Goal: Task Accomplishment & Management: Manage account settings

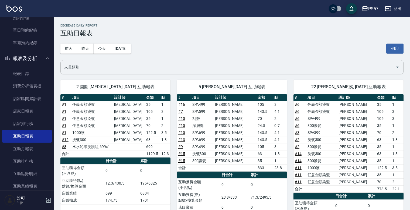
click at [338, 63] on input "人員類別" at bounding box center [228, 66] width 330 height 9
click at [156, 40] on div "[DATE] [DATE] [DATE] [DATE] 列印" at bounding box center [231, 48] width 343 height 23
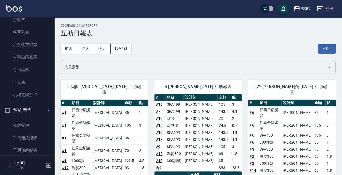
scroll to position [4, 0]
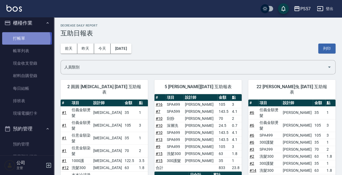
click at [24, 39] on link "打帳單" at bounding box center [27, 38] width 50 height 12
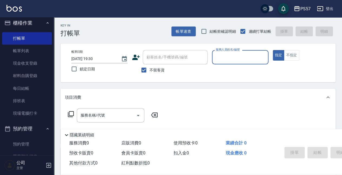
type input "ㄩ"
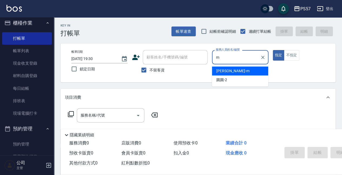
type input "[PERSON_NAME]-m"
type button "true"
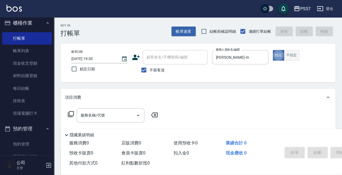
click at [297, 56] on button "不指定" at bounding box center [290, 55] width 15 height 11
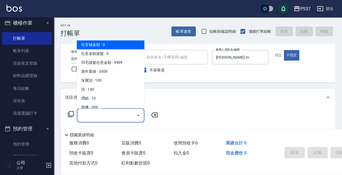
click at [109, 113] on input "服務名稱/代號" at bounding box center [106, 114] width 55 height 9
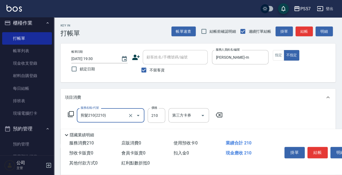
type input "剪髮210(2210)"
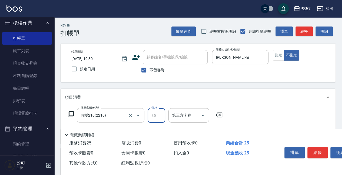
type input "250"
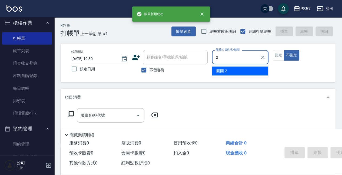
type input "圓圓-2"
type button "false"
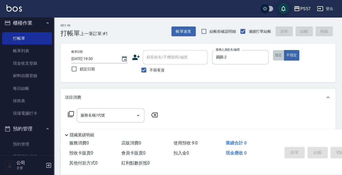
click at [280, 57] on button "指定" at bounding box center [278, 55] width 12 height 11
click at [94, 114] on input "服務名稱/代號" at bounding box center [106, 114] width 55 height 9
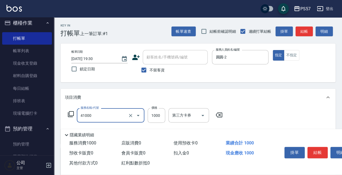
type input "任義金額燙髮(41000)"
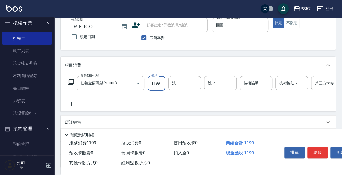
scroll to position [36, 0]
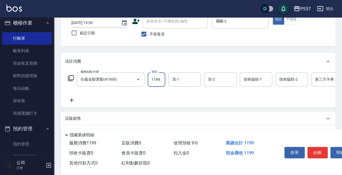
type input "1199"
click at [70, 102] on icon at bounding box center [71, 100] width 13 height 6
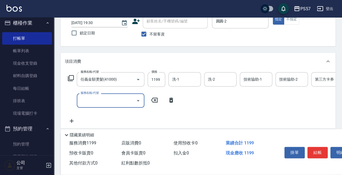
click at [90, 101] on input "服務名稱/代號" at bounding box center [106, 100] width 55 height 9
type input "1000護(31000)"
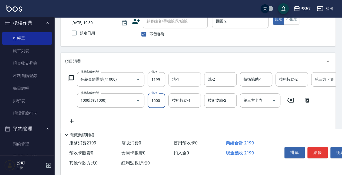
click at [186, 83] on input "洗-1" at bounding box center [185, 79] width 28 height 9
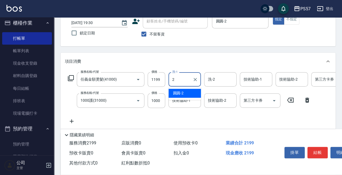
type input "圓圓-2"
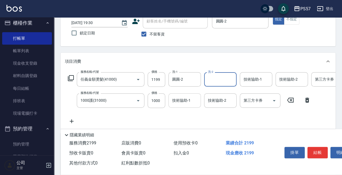
click at [189, 96] on input "技術協助-1" at bounding box center [185, 100] width 28 height 9
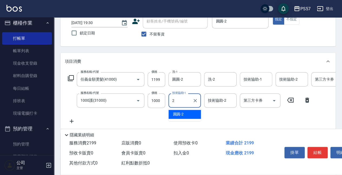
type input "圓圓-2"
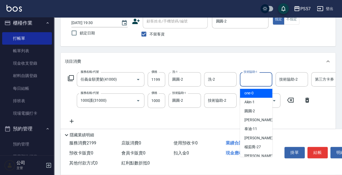
click at [262, 79] on input "技術協助-1" at bounding box center [256, 79] width 28 height 9
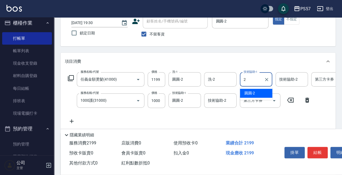
type input "圓圓-2"
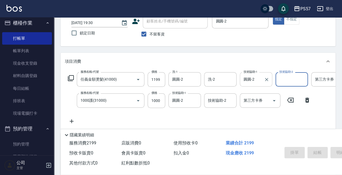
type input "[DATE] 19:31"
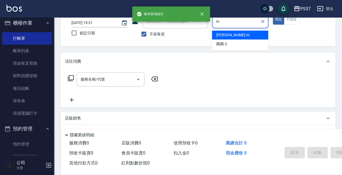
type input "[PERSON_NAME]-m"
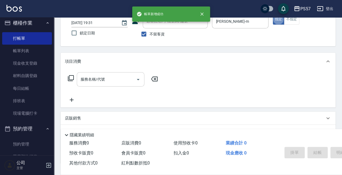
click at [107, 79] on input "服務名稱/代號" at bounding box center [106, 79] width 55 height 9
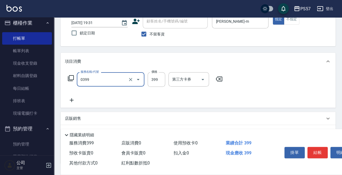
type input "SPA399(0399)"
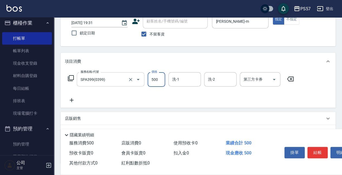
type input "500"
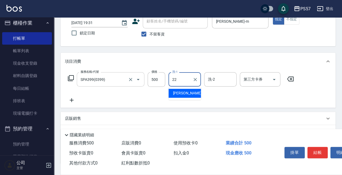
type input "[PERSON_NAME]-22"
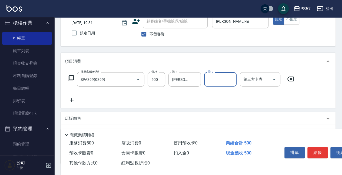
click at [269, 78] on input "第三方卡券" at bounding box center [256, 79] width 28 height 9
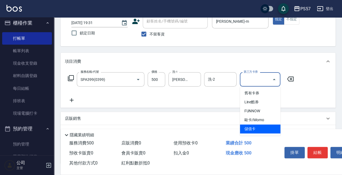
click at [260, 131] on span "儲值卡" at bounding box center [259, 128] width 40 height 9
type input "儲值卡"
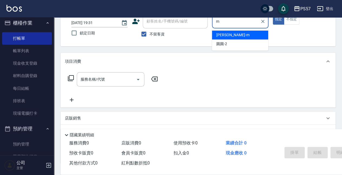
type input "[PERSON_NAME]-m"
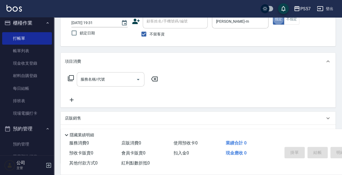
click at [92, 78] on input "服務名稱/代號" at bounding box center [106, 79] width 55 height 9
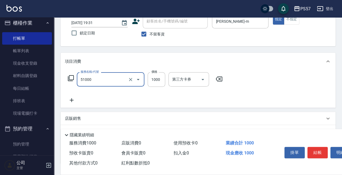
type input "任意金額染髮(51000)"
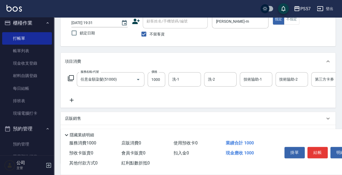
click at [75, 97] on icon at bounding box center [71, 100] width 13 height 6
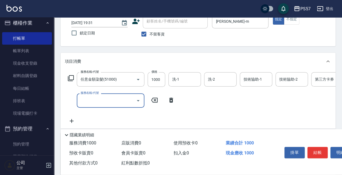
click at [97, 101] on input "服務名稱/代號" at bounding box center [106, 100] width 55 height 9
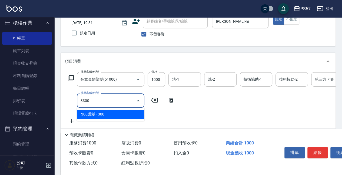
type input "300護髮(3300)"
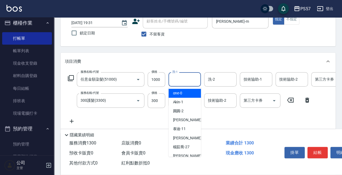
click at [179, 80] on input "洗-1" at bounding box center [185, 79] width 28 height 9
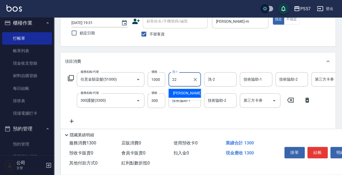
type input "[PERSON_NAME]-22"
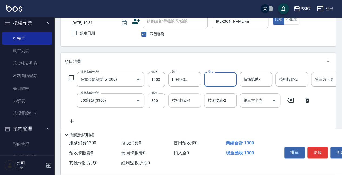
click at [177, 95] on div "技術協助-1 技術協助-1" at bounding box center [184, 100] width 32 height 14
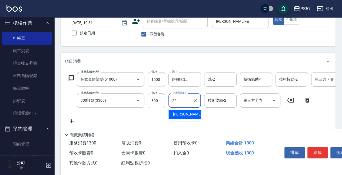
type input "[PERSON_NAME]-22"
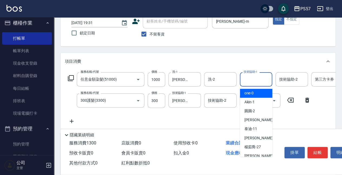
click at [243, 83] on input "技術協助-1" at bounding box center [256, 79] width 28 height 9
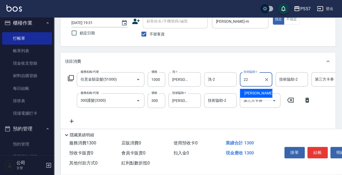
type input "[PERSON_NAME]-22"
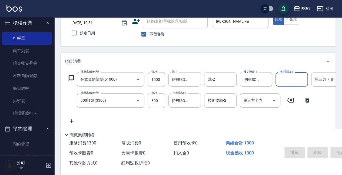
type input "[DATE] 19:32"
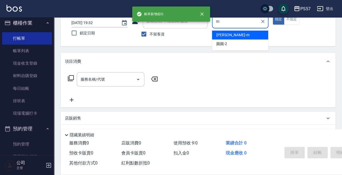
type input "[PERSON_NAME]-m"
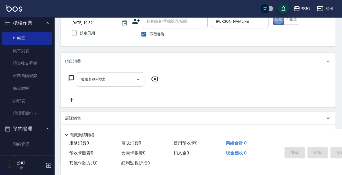
click at [84, 77] on input "服務名稱/代號" at bounding box center [106, 79] width 55 height 9
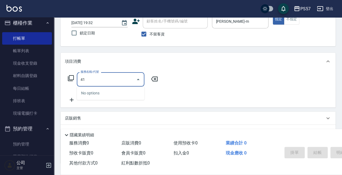
type input "4"
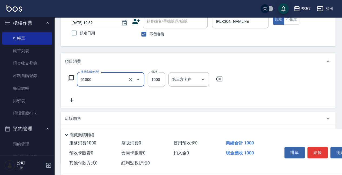
type input "任意金額染髮(51000)"
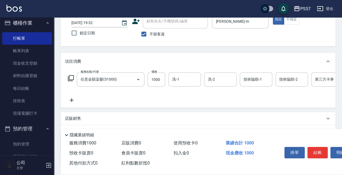
click at [68, 99] on icon at bounding box center [71, 100] width 13 height 6
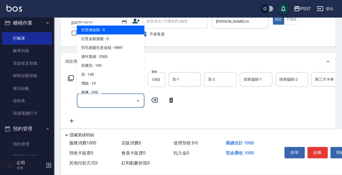
click at [87, 101] on input "服務名稱/代號" at bounding box center [106, 100] width 55 height 9
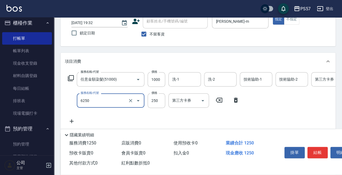
type input "刮痧(6250)"
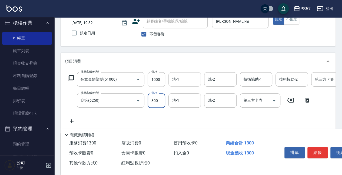
type input "300"
click at [185, 82] on input "洗-1" at bounding box center [185, 79] width 28 height 9
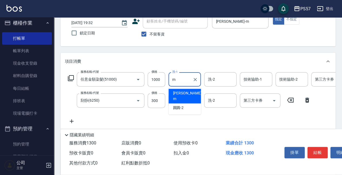
click at [185, 91] on span "[PERSON_NAME]-m" at bounding box center [188, 95] width 30 height 11
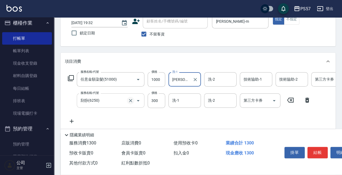
click at [132, 99] on icon "Clear" at bounding box center [130, 100] width 5 height 5
type input "[PERSON_NAME]-m"
type input "刮痧(6250)"
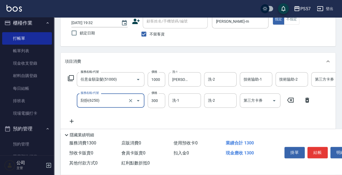
click at [120, 98] on input "刮痧(6250)" at bounding box center [103, 100] width 48 height 9
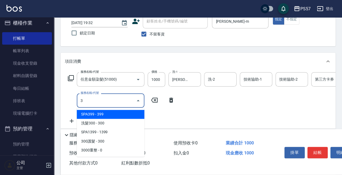
scroll to position [0, 0]
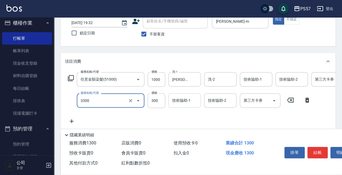
type input "300護髮(3300)"
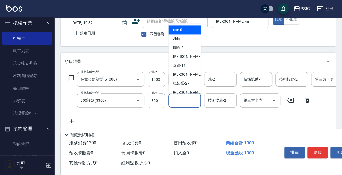
click at [183, 96] on input "技術協助-1" at bounding box center [185, 100] width 28 height 9
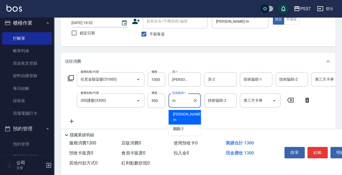
type input "[PERSON_NAME]-m"
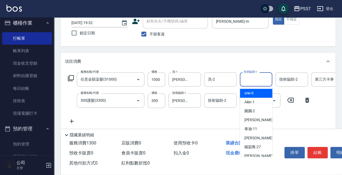
click at [254, 82] on input "技術協助-1" at bounding box center [256, 79] width 28 height 9
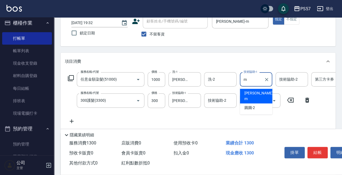
type input "[PERSON_NAME]-m"
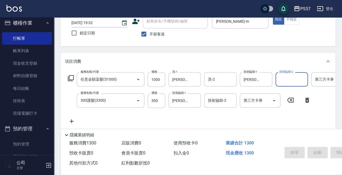
type input "[DATE] 19:33"
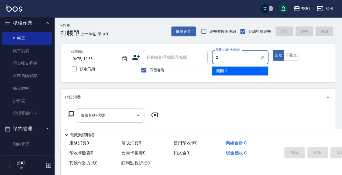
type input "圓圓-2"
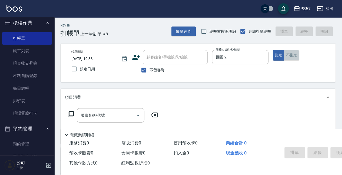
click at [289, 60] on button "不指定" at bounding box center [290, 55] width 15 height 11
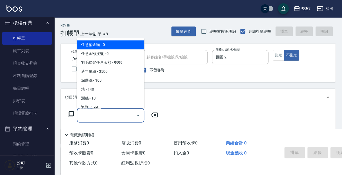
click at [103, 112] on input "服務名稱/代號" at bounding box center [106, 114] width 55 height 9
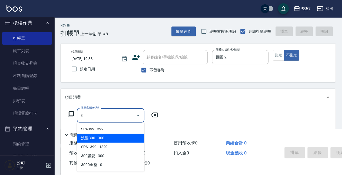
click at [103, 134] on span "洗髮300 - 300" at bounding box center [110, 137] width 67 height 9
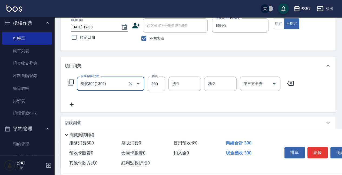
scroll to position [36, 0]
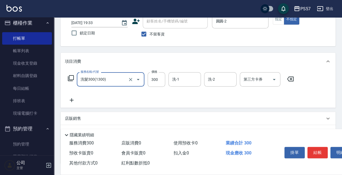
type input "洗髮300(1300)"
click at [68, 104] on div "服務名稱/代號 洗髮300(1300) 服務名稱/代號 價格 300 價格 洗-1 洗-1 洗-2 洗-2 第三方卡券 第三方卡券" at bounding box center [197, 89] width 275 height 38
click at [69, 100] on icon at bounding box center [71, 100] width 13 height 6
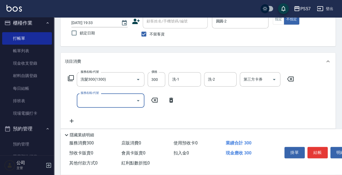
click at [97, 101] on input "服務名稱/代號" at bounding box center [106, 100] width 55 height 9
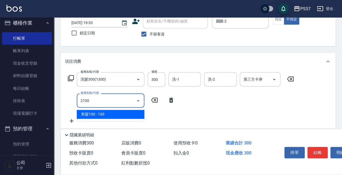
type input "剪髮100(2100)"
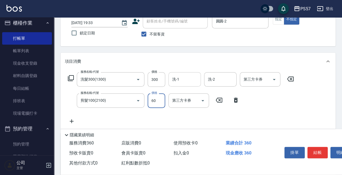
type input "60"
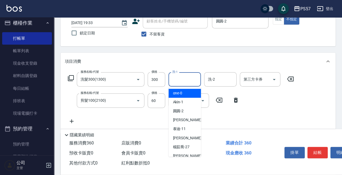
click at [180, 82] on input "洗-1" at bounding box center [185, 79] width 28 height 9
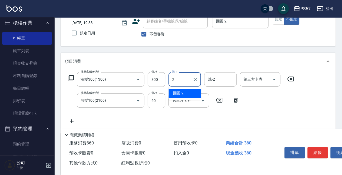
type input "圓圓-2"
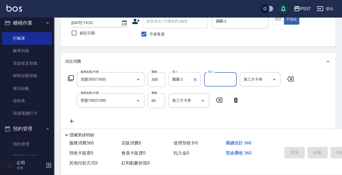
type input "[DATE] 19:34"
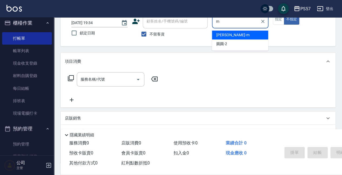
type input "[PERSON_NAME]-m"
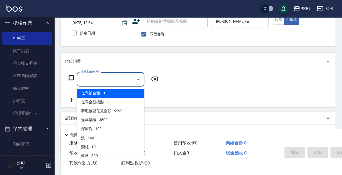
click at [127, 77] on input "服務名稱/代號" at bounding box center [106, 79] width 55 height 9
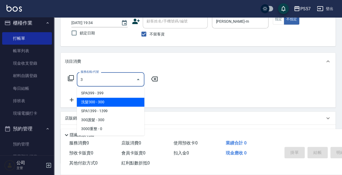
click at [98, 101] on span "洗髮300 - 300" at bounding box center [110, 101] width 67 height 9
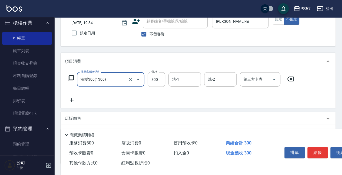
type input "洗髮300(1300)"
click at [72, 100] on icon at bounding box center [72, 100] width 4 height 4
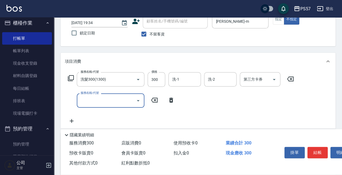
click at [81, 101] on input "服務名稱/代號" at bounding box center [106, 100] width 55 height 9
type input "剪髮100(2100)"
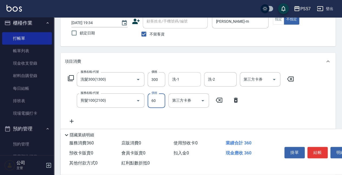
type input "60"
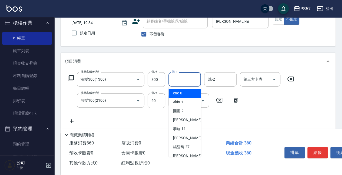
click at [195, 79] on input "洗-1" at bounding box center [185, 79] width 28 height 9
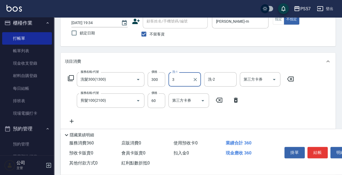
type input "33"
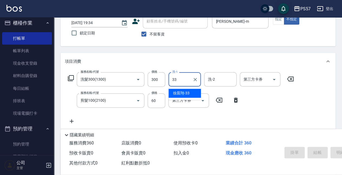
type input "[DATE] 19:35"
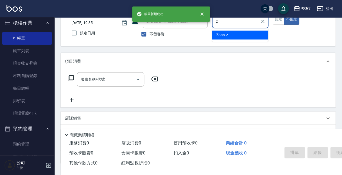
type input "Zona-z"
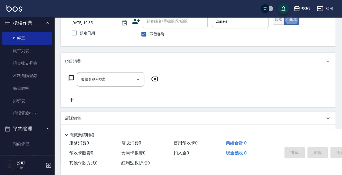
click at [276, 23] on button "指定" at bounding box center [278, 19] width 12 height 11
click at [105, 77] on input "服務名稱/代號" at bounding box center [106, 79] width 55 height 9
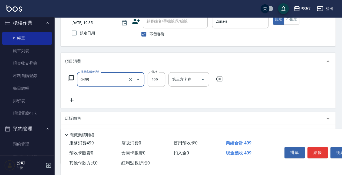
type input "SPA499(0499)"
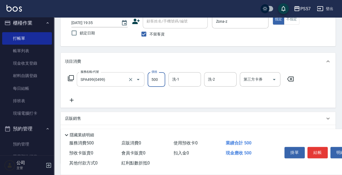
type input "500"
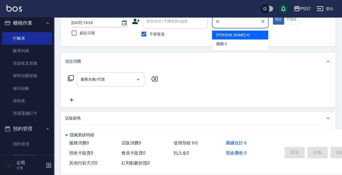
type input "[PERSON_NAME]-m"
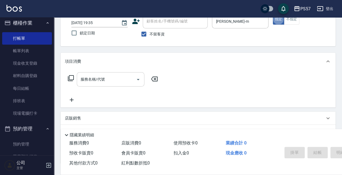
click at [102, 75] on input "服務名稱/代號" at bounding box center [106, 79] width 55 height 9
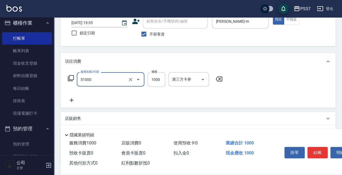
type input "任意金額染髮(51000)"
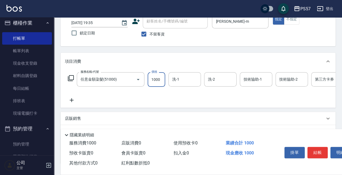
click at [75, 99] on icon at bounding box center [71, 100] width 13 height 6
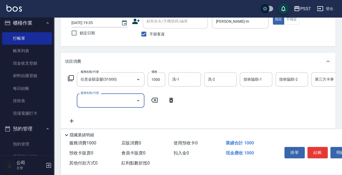
click at [104, 99] on input "服務名稱/代號" at bounding box center [106, 100] width 55 height 9
type input "1000護(31000)"
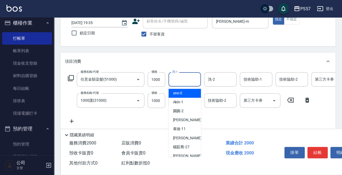
click at [177, 80] on input "洗-1" at bounding box center [185, 79] width 28 height 9
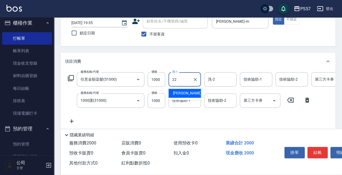
type input "[PERSON_NAME]-22"
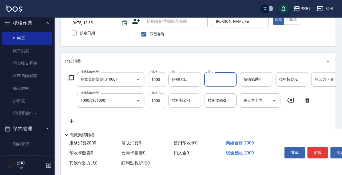
click at [175, 103] on input "技術協助-1" at bounding box center [185, 100] width 28 height 9
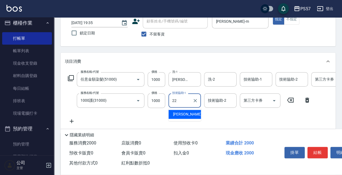
type input "[PERSON_NAME]-22"
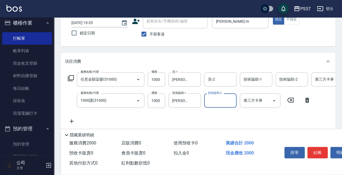
click at [244, 90] on div "服務名稱/代號 任意金額染髮(51000) 服務名稱/代號 價格 1000 價格 洗-1 [PERSON_NAME]-22 洗-1 洗-2 洗-2 技術協助-…" at bounding box center [216, 98] width 303 height 52
click at [248, 85] on div "技術協助-1" at bounding box center [255, 79] width 32 height 14
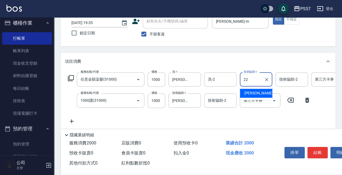
type input "[PERSON_NAME]-22"
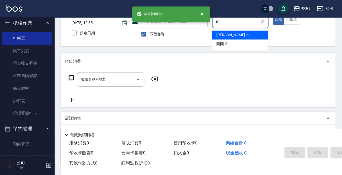
type input "[PERSON_NAME]-m"
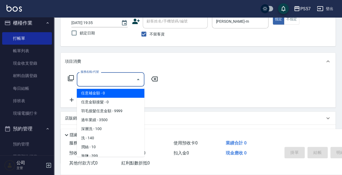
click at [103, 81] on input "服務名稱/代號" at bounding box center [106, 79] width 55 height 9
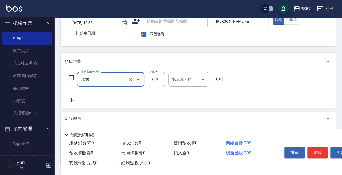
type input "SPA399(0399)"
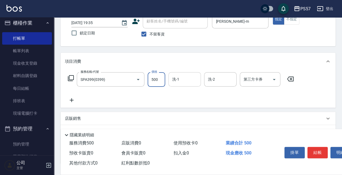
click at [168, 85] on div "洗-1" at bounding box center [184, 79] width 32 height 14
type input "500"
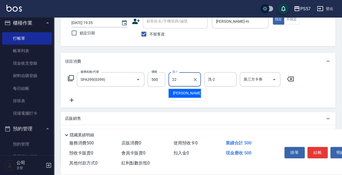
type input "[PERSON_NAME]-22"
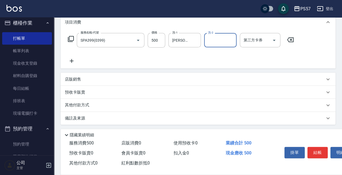
scroll to position [76, 0]
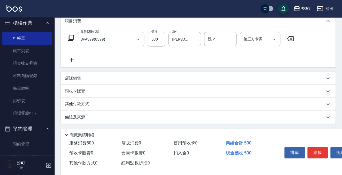
click at [72, 80] on p "店販銷售" at bounding box center [73, 78] width 16 height 6
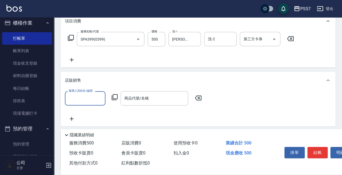
scroll to position [0, 0]
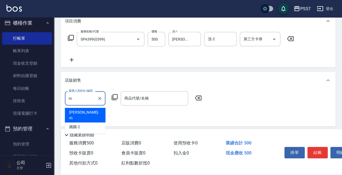
type input "[PERSON_NAME]-m"
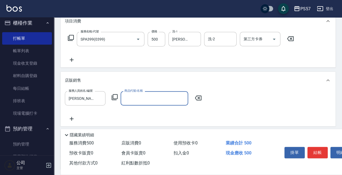
click at [140, 92] on label "商品代號/名稱" at bounding box center [133, 91] width 18 height 4
click at [140, 93] on input "商品代號/名稱" at bounding box center [154, 97] width 63 height 9
click at [136, 95] on input "商品代號/名稱" at bounding box center [154, 97] width 63 height 9
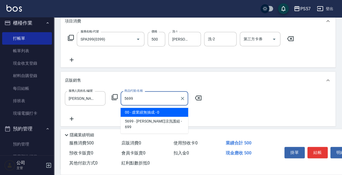
type input "水水沁涼洗護組"
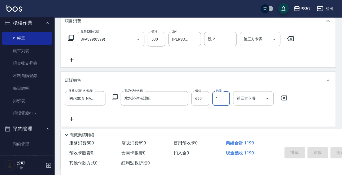
type input "[DATE] 19:36"
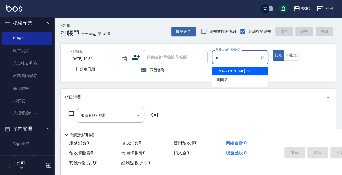
type input "[PERSON_NAME]-m"
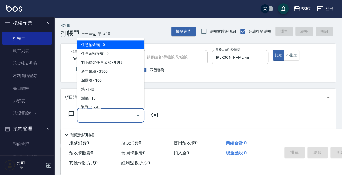
click at [114, 113] on input "服務名稱/代號" at bounding box center [106, 114] width 55 height 9
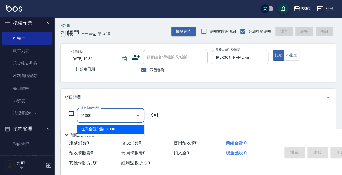
type input "任意金額染髮(51000)"
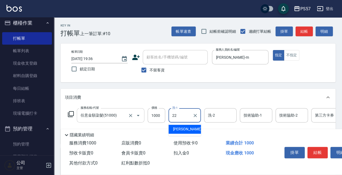
type input "[PERSON_NAME]-22"
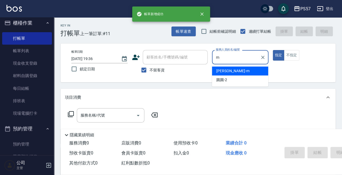
type input "[PERSON_NAME]-m"
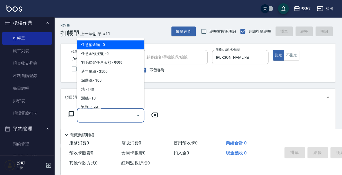
click at [102, 117] on input "服務名稱/代號" at bounding box center [106, 114] width 55 height 9
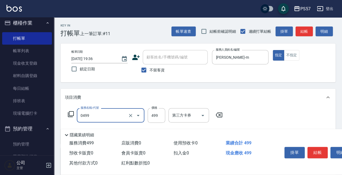
type input "SPA499(0499)"
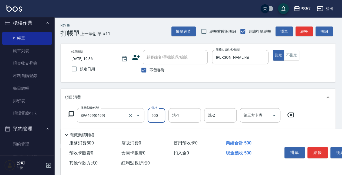
type input "500"
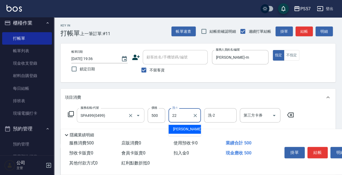
type input "[PERSON_NAME]-22"
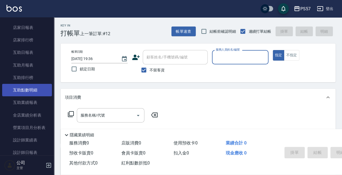
scroll to position [219, 0]
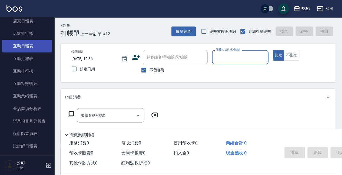
click at [31, 49] on link "互助日報表" at bounding box center [27, 46] width 50 height 12
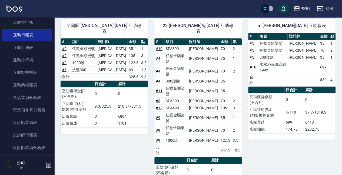
scroll to position [273, 0]
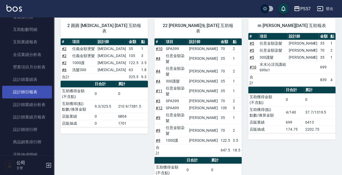
click at [29, 93] on link "設計師日報表" at bounding box center [27, 92] width 50 height 12
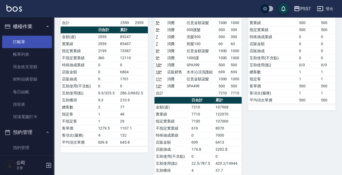
click at [23, 38] on link "打帳單" at bounding box center [27, 42] width 50 height 12
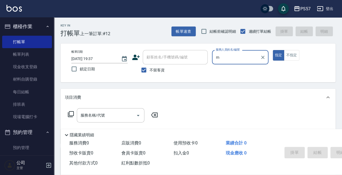
type input "m"
click at [272, 50] on button "指定" at bounding box center [278, 55] width 12 height 11
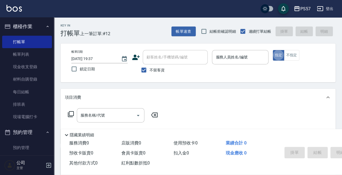
type button "true"
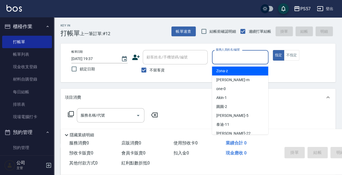
click at [222, 59] on input "服務人員姓名/編號" at bounding box center [239, 56] width 51 height 9
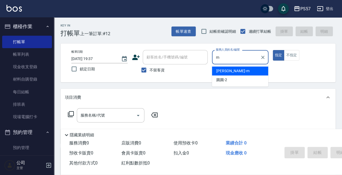
type input "[PERSON_NAME]-m"
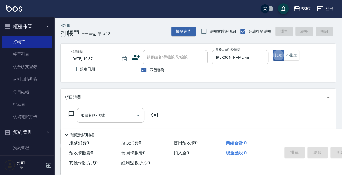
click at [93, 114] on input "服務名稱/代號" at bounding box center [106, 114] width 55 height 9
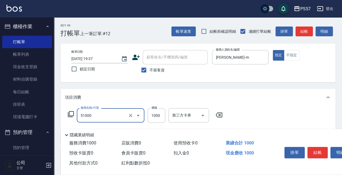
type input "任意金額染髮(51000)"
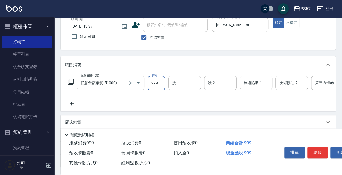
scroll to position [36, 0]
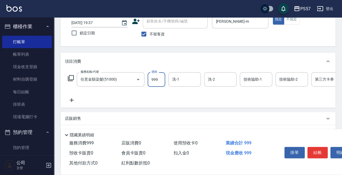
type input "999"
click at [75, 103] on icon at bounding box center [71, 100] width 13 height 6
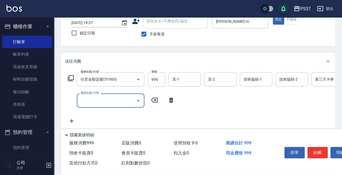
click at [102, 100] on input "服務名稱/代號" at bounding box center [106, 100] width 55 height 9
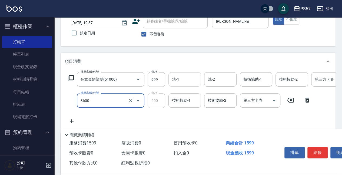
click at [171, 84] on div "洗-1" at bounding box center [184, 79] width 32 height 14
type input "600護(3600)"
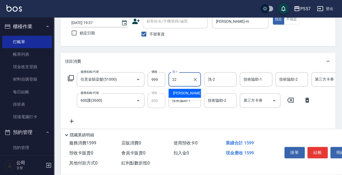
type input "[PERSON_NAME]-22"
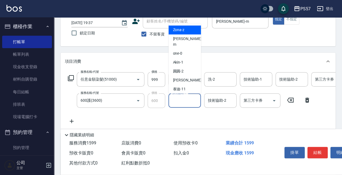
click at [185, 103] on input "技術協助-1" at bounding box center [185, 100] width 28 height 9
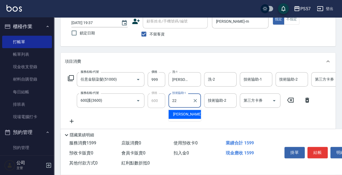
type input "[PERSON_NAME]-22"
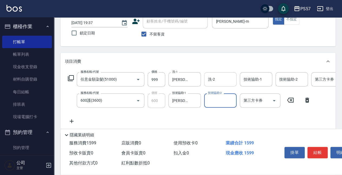
click at [232, 83] on input "洗-2" at bounding box center [220, 79] width 28 height 9
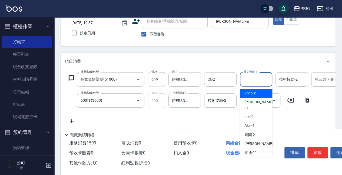
click at [253, 82] on input "技術協助-1" at bounding box center [256, 79] width 28 height 9
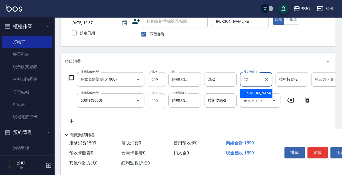
type input "[PERSON_NAME]-22"
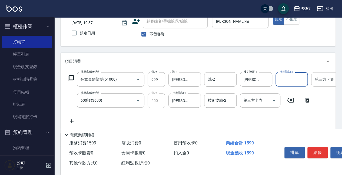
click at [320, 80] on input "第三方卡券" at bounding box center [327, 79] width 28 height 9
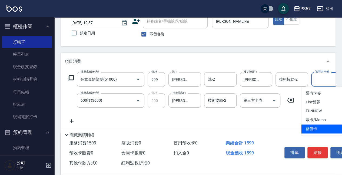
click at [321, 131] on span "儲值卡" at bounding box center [321, 128] width 40 height 9
type input "儲值卡"
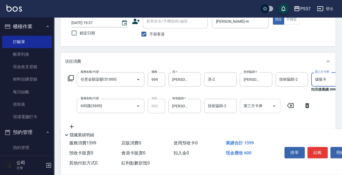
click at [256, 108] on input "第三方卡券" at bounding box center [256, 105] width 28 height 9
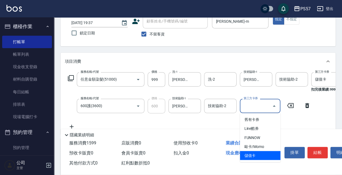
click at [253, 152] on span "儲值卡" at bounding box center [259, 155] width 40 height 9
type input "儲值卡"
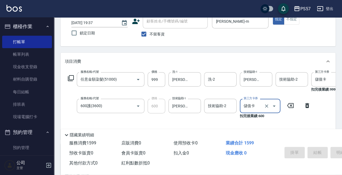
type input "[DATE] 19:54"
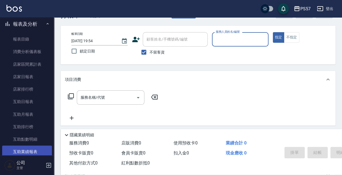
scroll to position [216, 0]
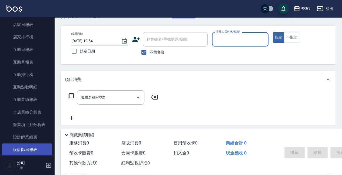
click at [29, 146] on link "設計師日報表" at bounding box center [27, 149] width 50 height 12
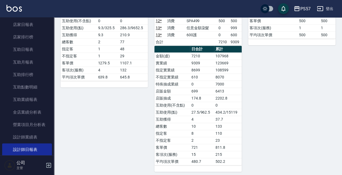
scroll to position [65, 0]
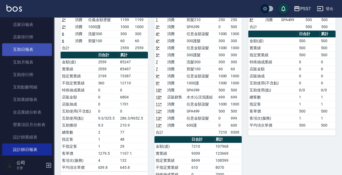
click at [25, 51] on link "互助日報表" at bounding box center [27, 49] width 50 height 12
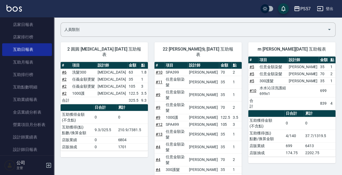
scroll to position [36, 0]
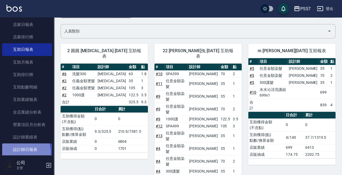
click at [16, 153] on link "設計師日報表" at bounding box center [27, 149] width 50 height 12
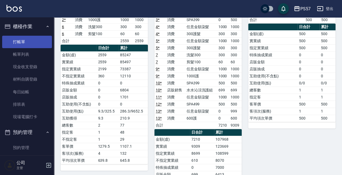
click at [24, 42] on link "打帳單" at bounding box center [27, 42] width 50 height 12
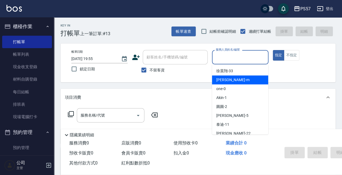
click at [132, 97] on div "項目消費" at bounding box center [194, 97] width 259 height 6
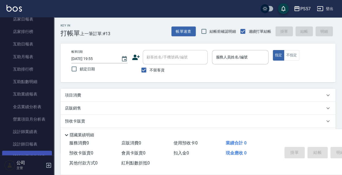
scroll to position [288, 0]
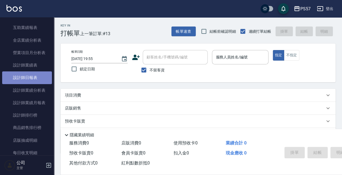
click at [28, 80] on link "設計師日報表" at bounding box center [27, 77] width 50 height 12
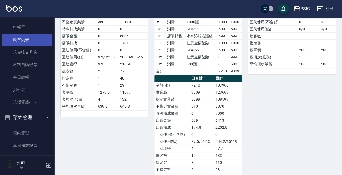
scroll to position [14, 0]
click at [26, 38] on link "帳單列表" at bounding box center [27, 40] width 50 height 12
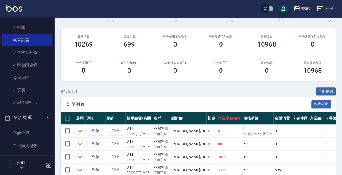
scroll to position [126, 0]
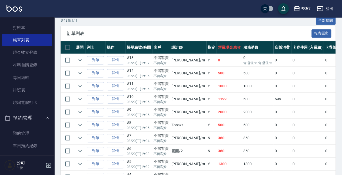
click at [117, 100] on link "詳情" at bounding box center [115, 99] width 17 height 8
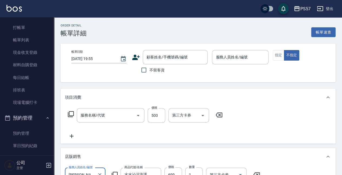
type input "[DATE] 19:35"
checkbox input "true"
type input "[PERSON_NAME]-m"
type input "SPA399(0399)"
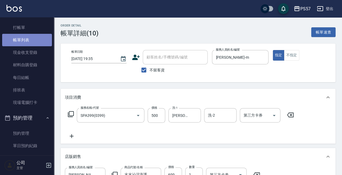
click at [27, 44] on link "帳單列表" at bounding box center [27, 40] width 50 height 12
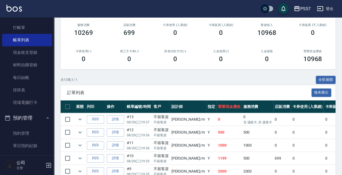
scroll to position [90, 0]
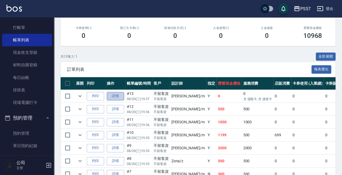
click at [112, 95] on link "詳情" at bounding box center [115, 96] width 17 height 8
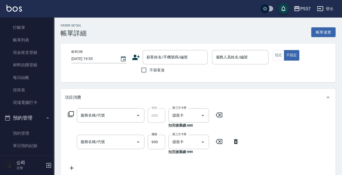
type input "[DATE] 19:37"
checkbox input "true"
type input "[PERSON_NAME]-m"
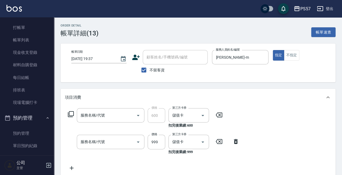
type input "600護(3600)"
type input "任意金額染髮(51000)"
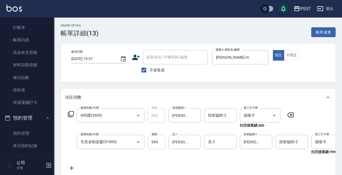
click at [158, 145] on input "999" at bounding box center [156, 141] width 18 height 15
type input "1000"
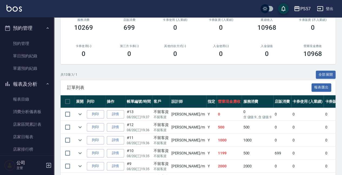
scroll to position [158, 0]
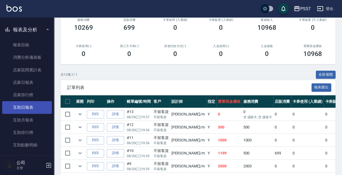
click at [21, 105] on link "互助日報表" at bounding box center [27, 107] width 50 height 12
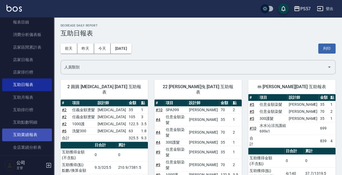
scroll to position [212, 0]
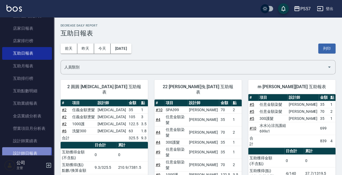
click at [24, 150] on link "設計師日報表" at bounding box center [27, 153] width 50 height 12
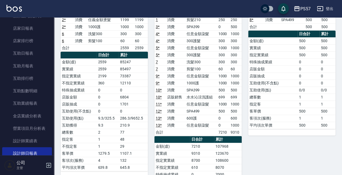
scroll to position [72, 0]
